Goal: Answer question/provide support: Share knowledge or assist other users

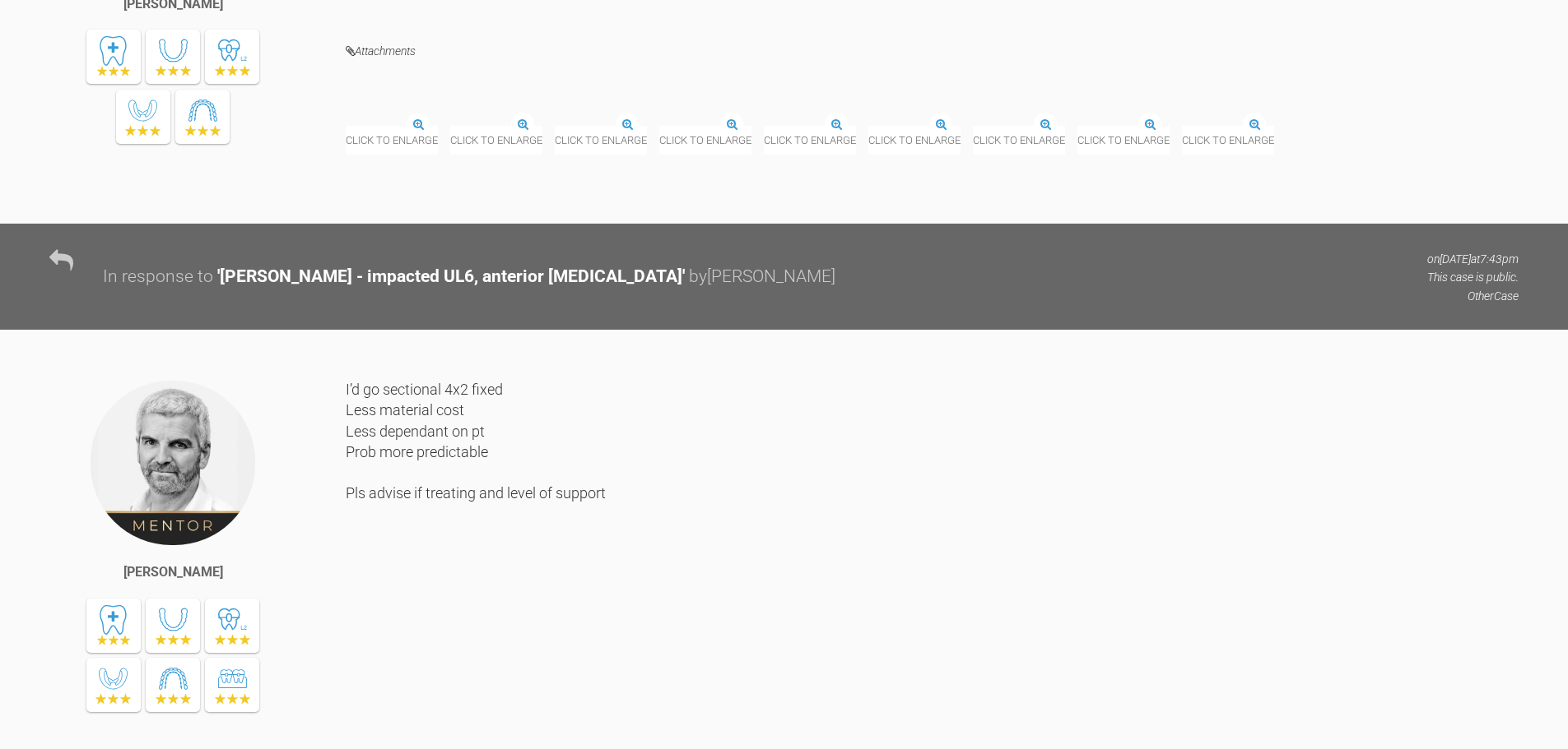
scroll to position [1708, 0]
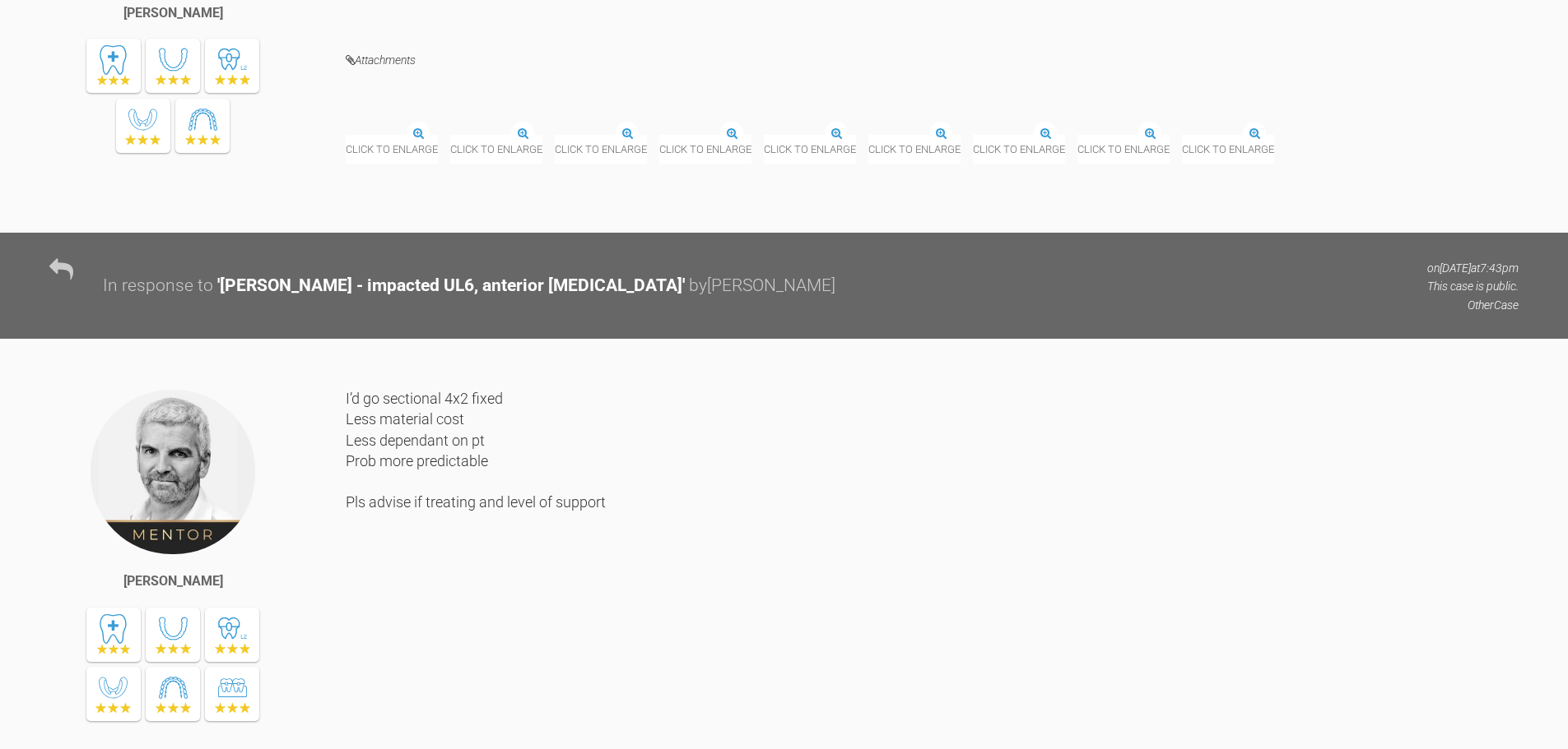
click at [1181, 163] on div "Click to enlarge" at bounding box center [1227, 138] width 92 height 50
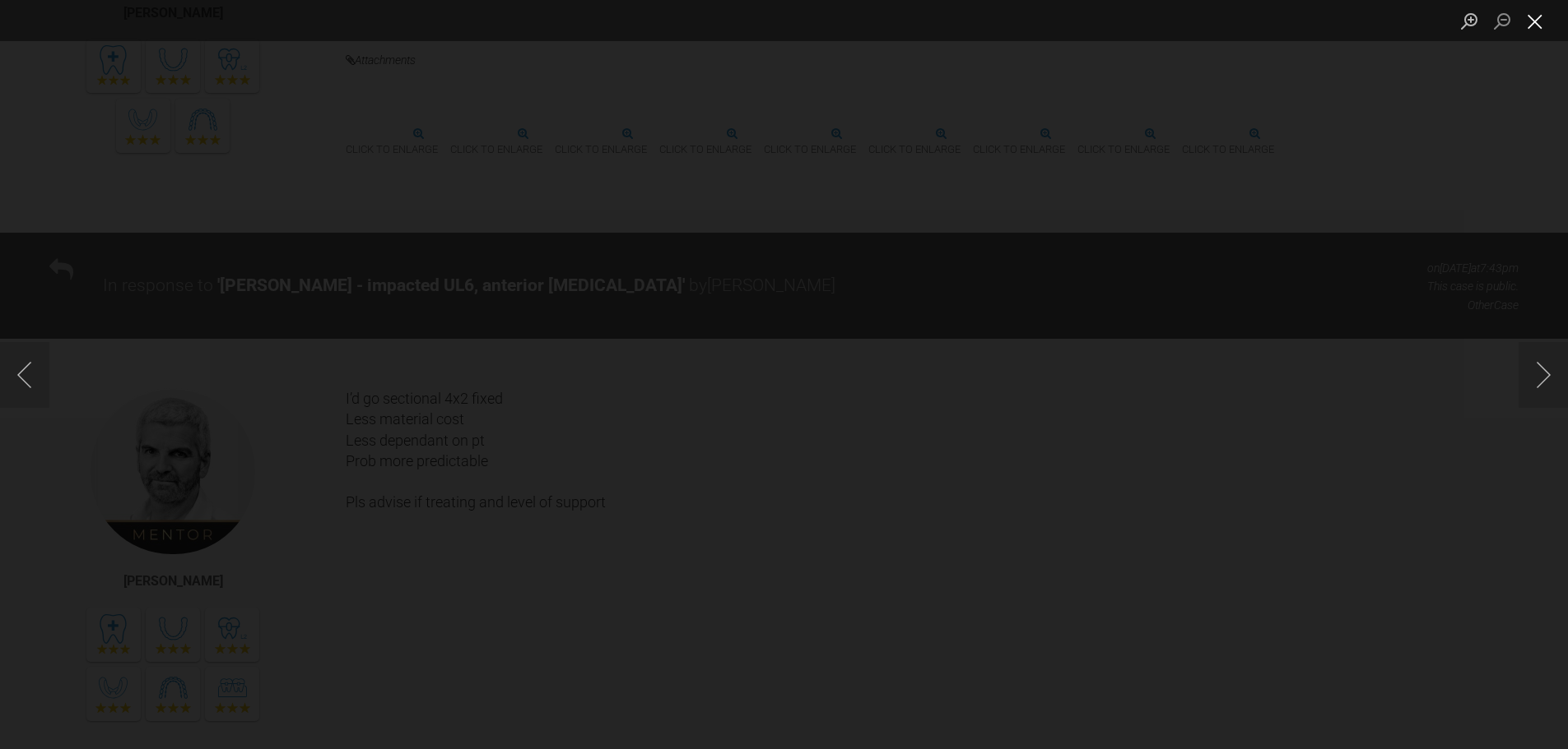
drag, startPoint x: 1530, startPoint y: 27, endPoint x: 1520, endPoint y: 29, distance: 10.2
click at [1530, 24] on button "Close lightbox" at bounding box center [1534, 21] width 33 height 29
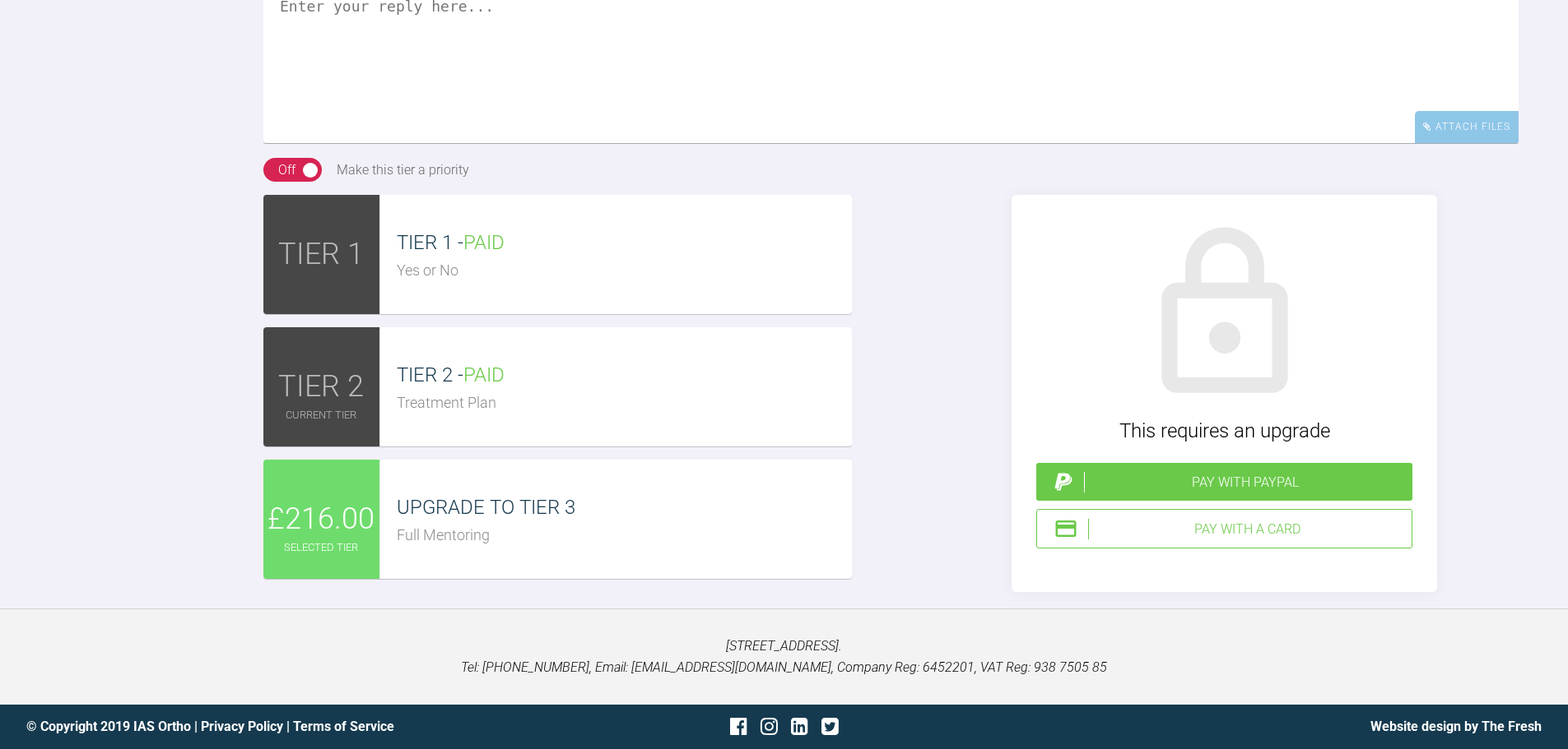
scroll to position [2777, 0]
click at [528, 83] on textarea at bounding box center [890, 61] width 1255 height 165
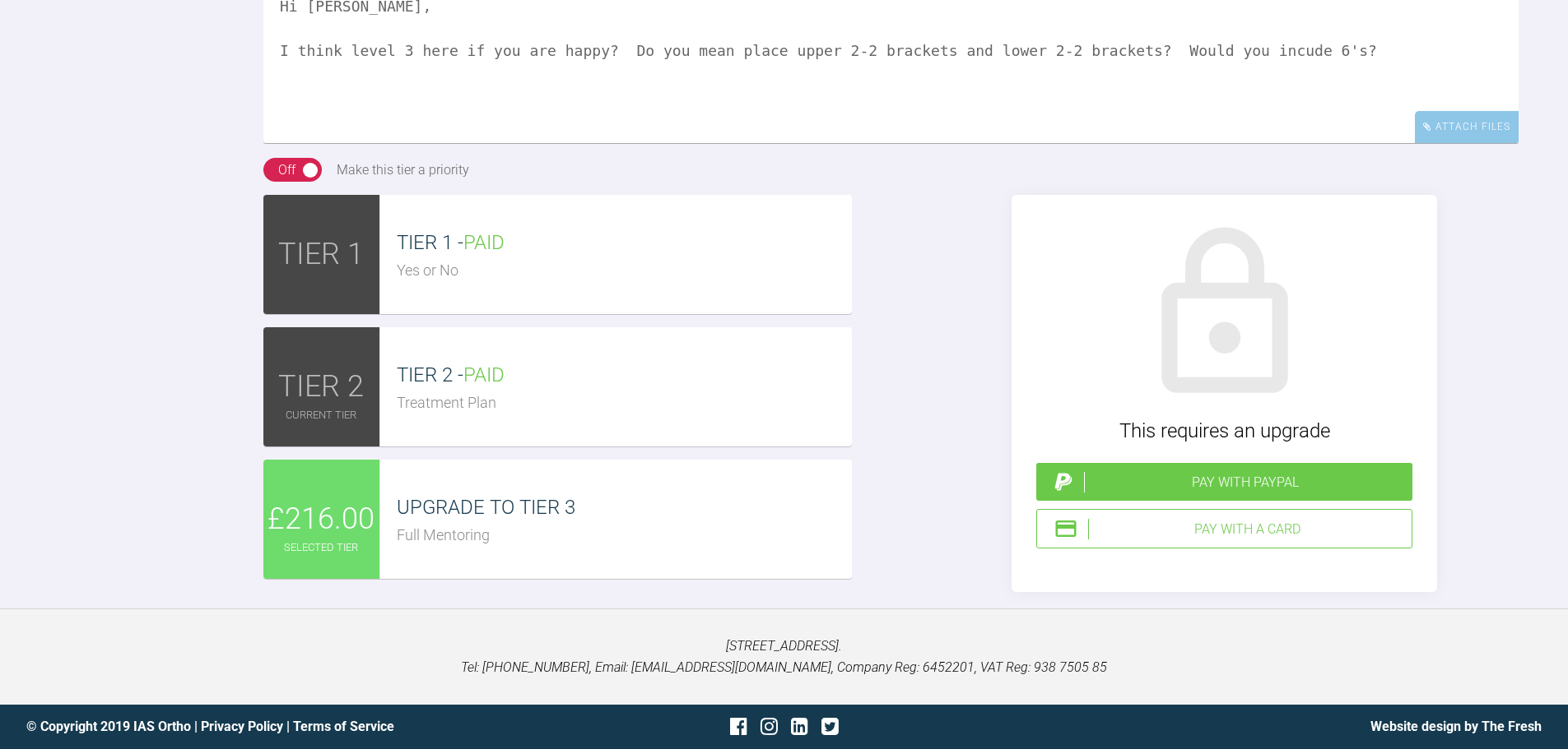
click at [1215, 101] on textarea "Hi [PERSON_NAME], I think level 3 here if you are happy? Do you mean place uppe…" at bounding box center [890, 61] width 1255 height 165
click at [1392, 117] on textarea "Hi [PERSON_NAME], I think level 3 here if you are happy? Do you mean place uppe…" at bounding box center [890, 61] width 1255 height 165
type textarea "Hi [PERSON_NAME], I think level 3 here if you are happy? Do you mean place uppe…"
click at [1302, 540] on div "Pay with a Card" at bounding box center [1246, 530] width 317 height 22
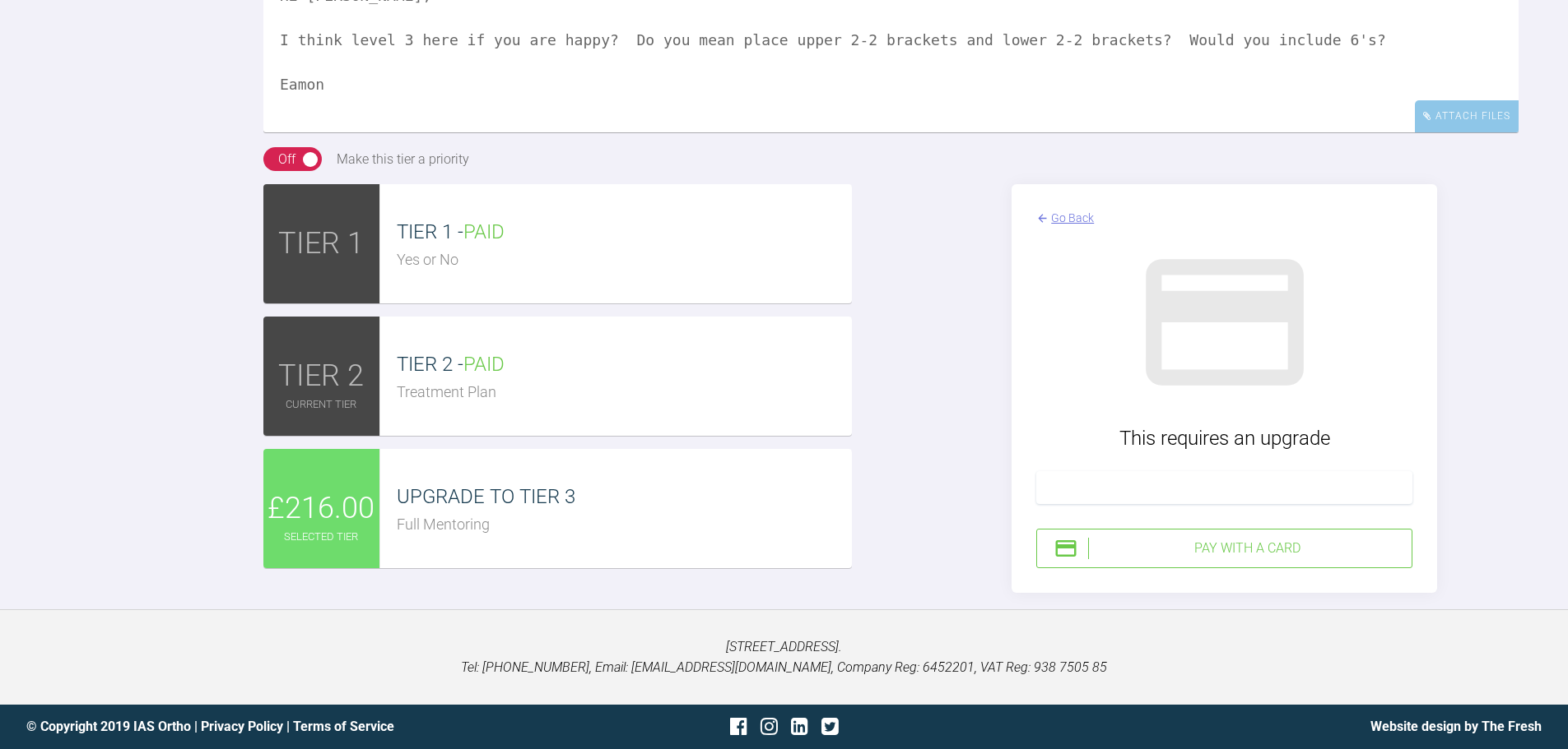
click at [1196, 559] on div "Pay with a Card" at bounding box center [1246, 549] width 317 height 22
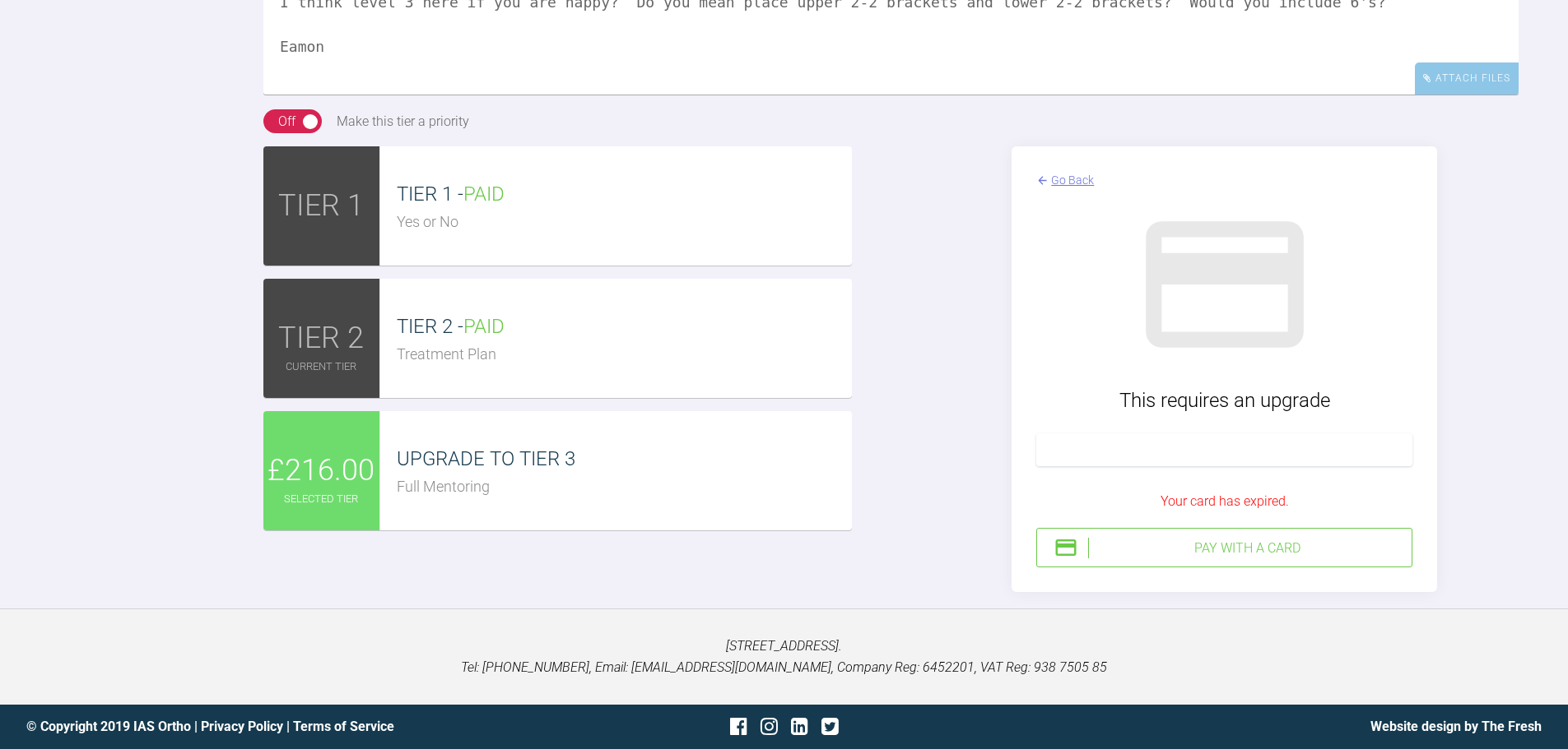
click at [1185, 559] on div "Pay with a Card" at bounding box center [1246, 549] width 317 height 22
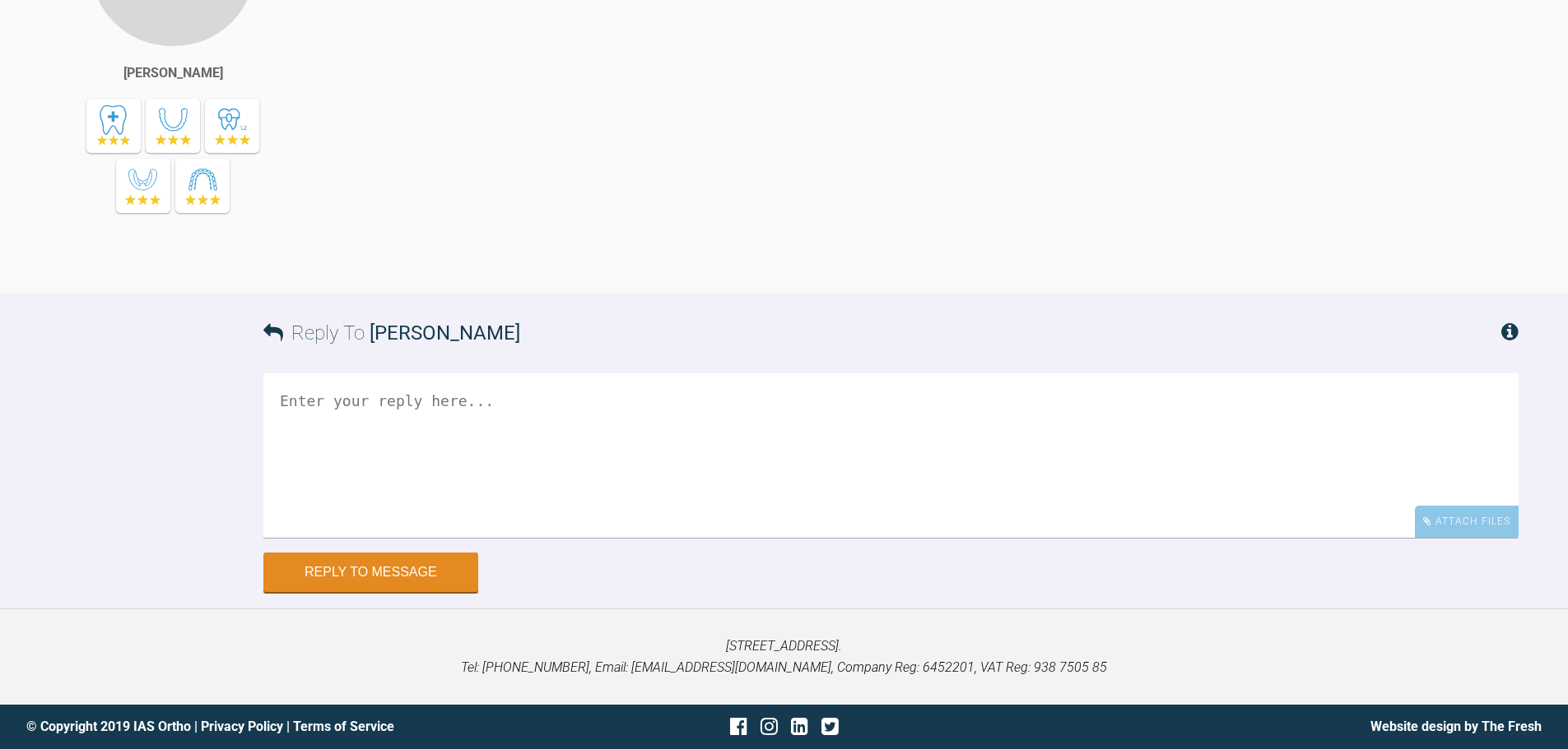
scroll to position [2570, 0]
